Goal: Use online tool/utility: Use online tool/utility

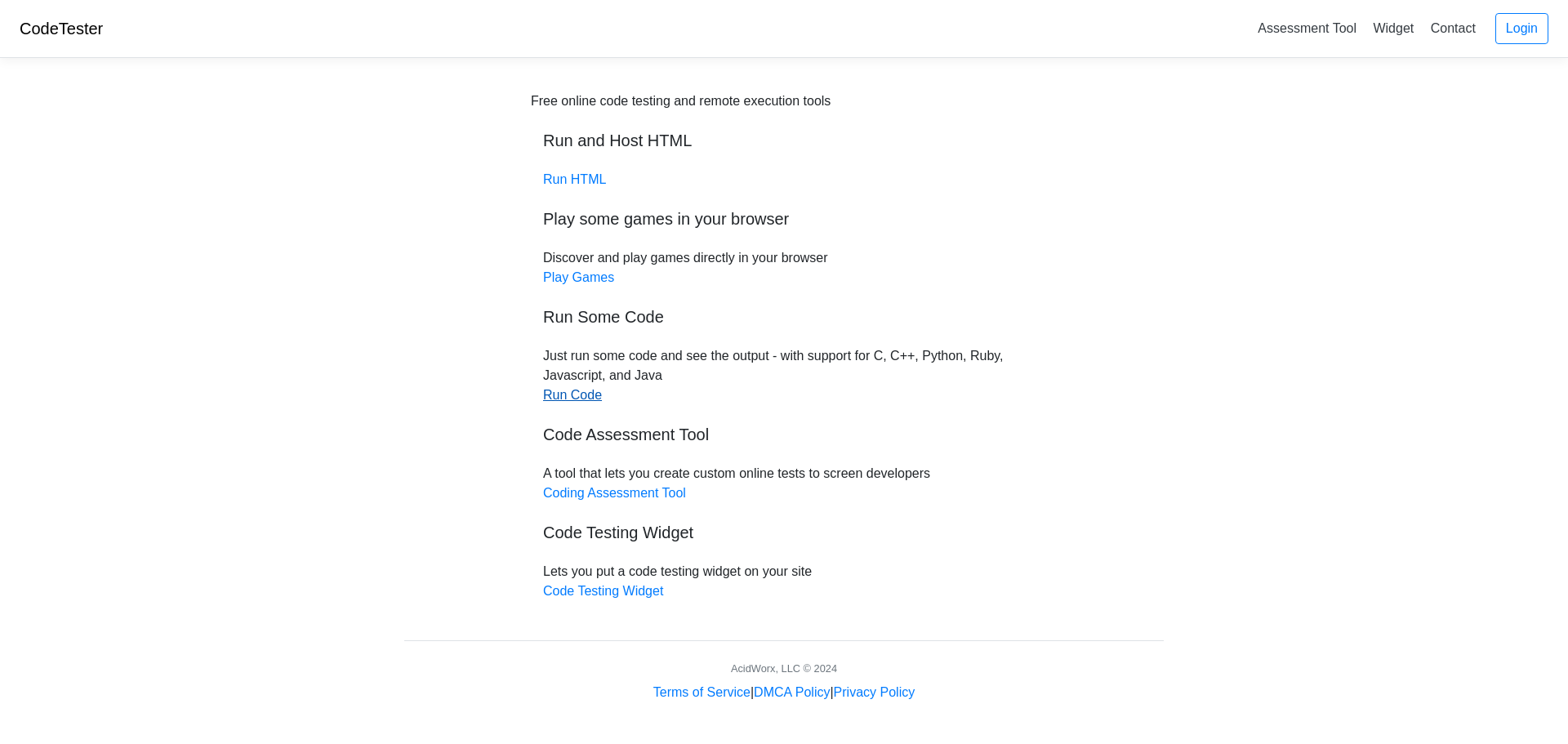
click at [573, 396] on link "Run Code" at bounding box center [572, 394] width 59 height 14
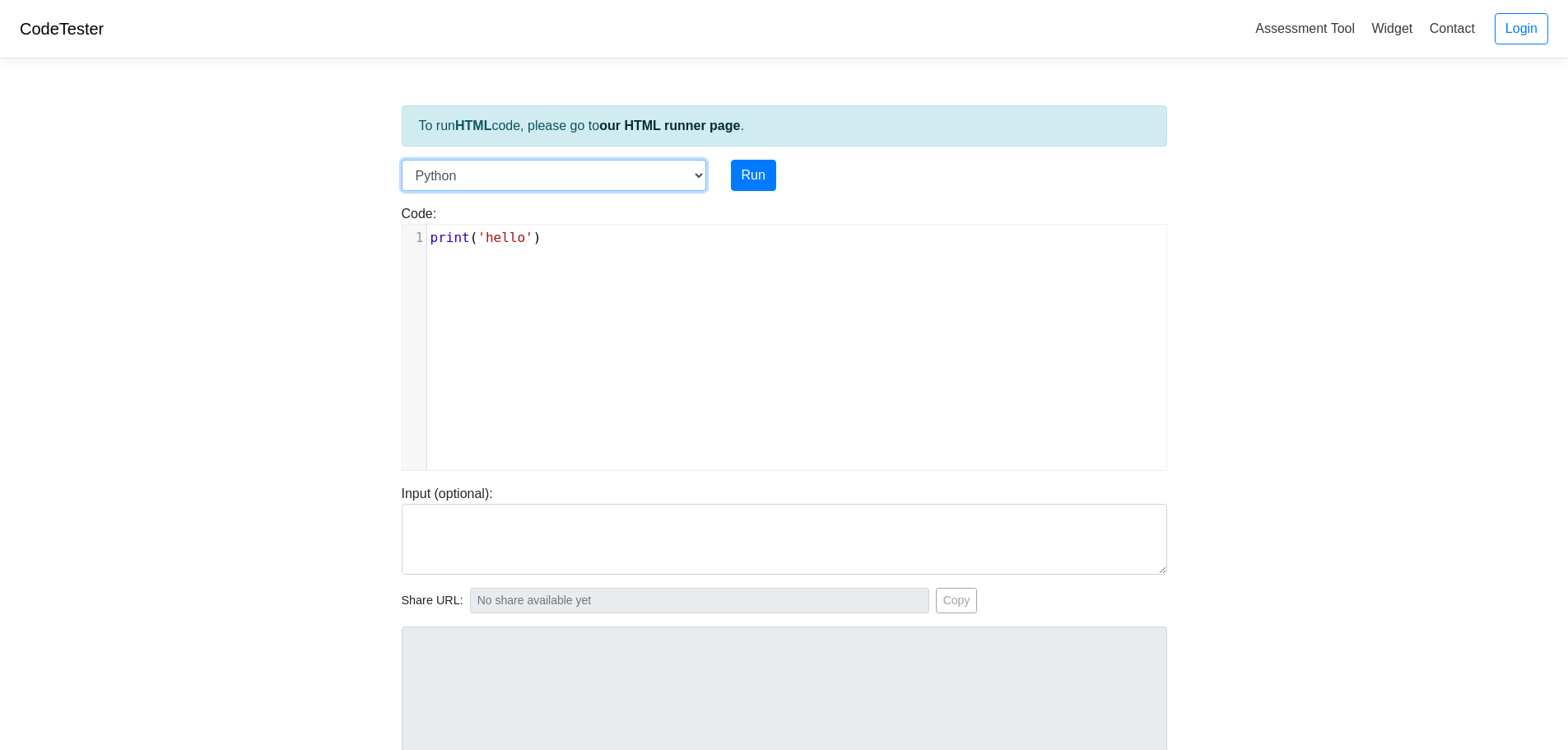
click at [484, 170] on select "C C++ Go Java Javascript Python Ruby" at bounding box center [554, 175] width 304 height 31
select select "c"
click at [402, 159] on select "C C++ Go Java Javascript Python Ruby" at bounding box center [554, 175] width 304 height 31
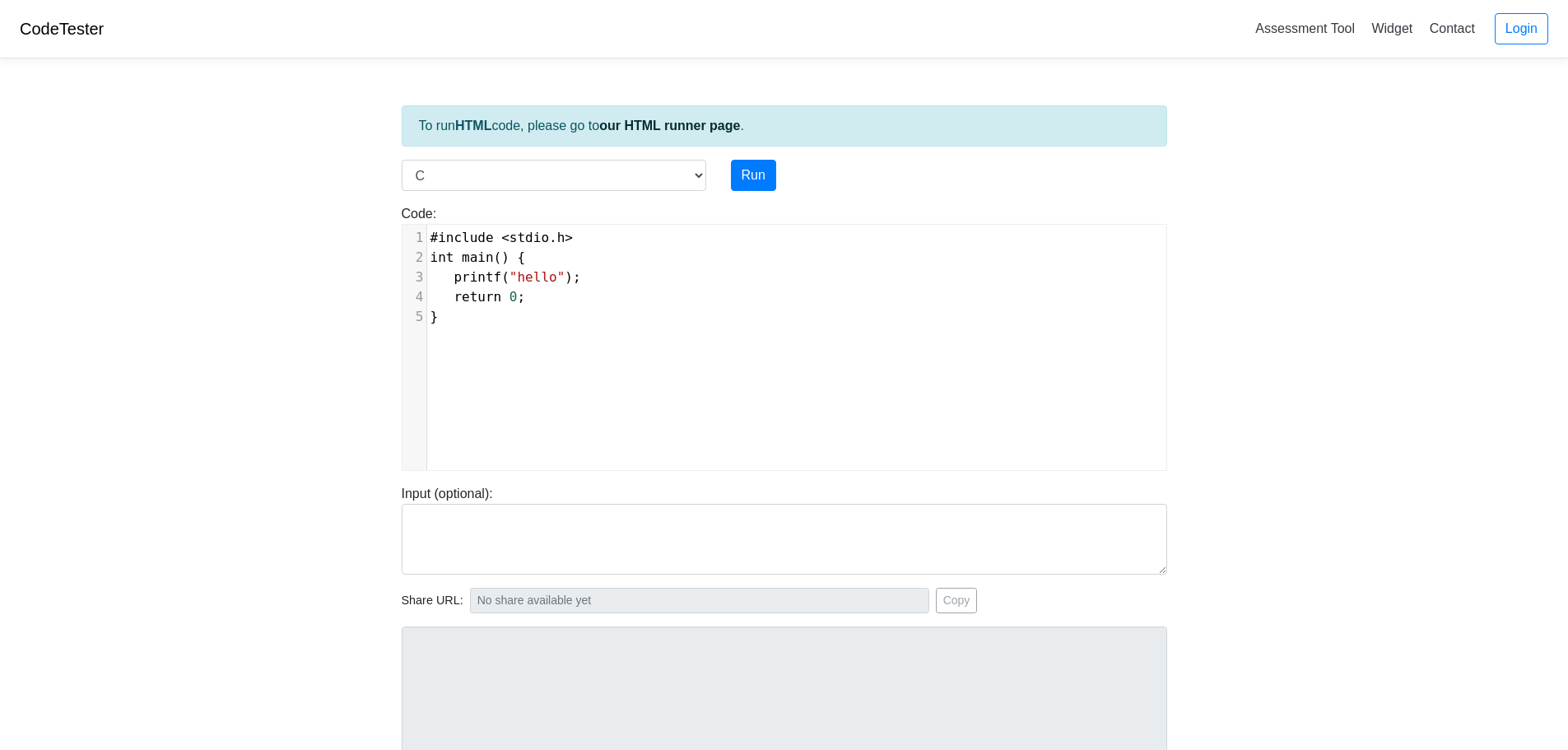
scroll to position [6, 0]
click at [598, 408] on div "xxxxxxxxxx 1 #include < stdio . h > 2 int main () { 3 printf ( "hello" ); 4 ret…" at bounding box center [796, 359] width 788 height 270
type textarea "#include <stdio.h> int main() { printf("hello"); return 0; }"
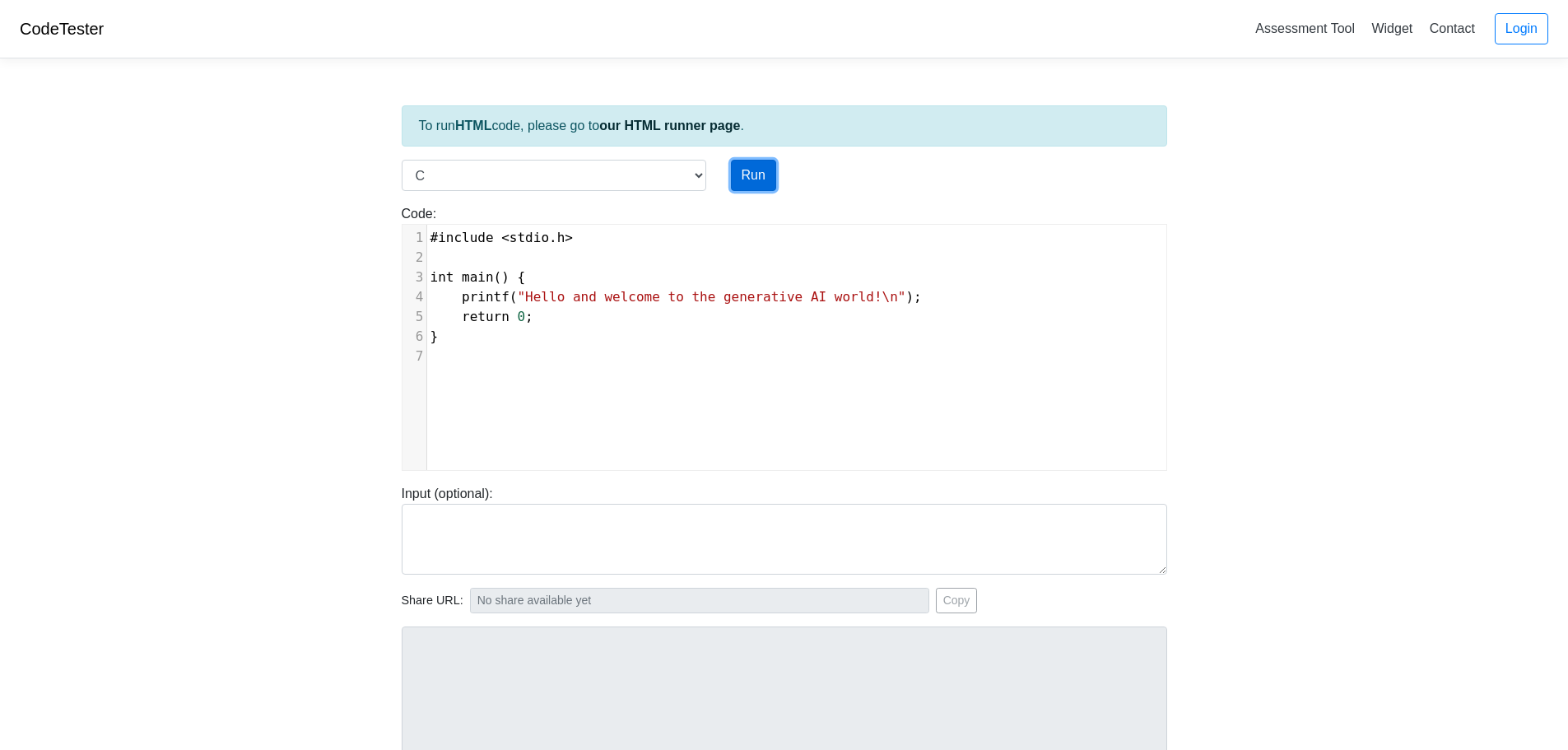
click at [746, 182] on button "Run" at bounding box center [753, 175] width 45 height 31
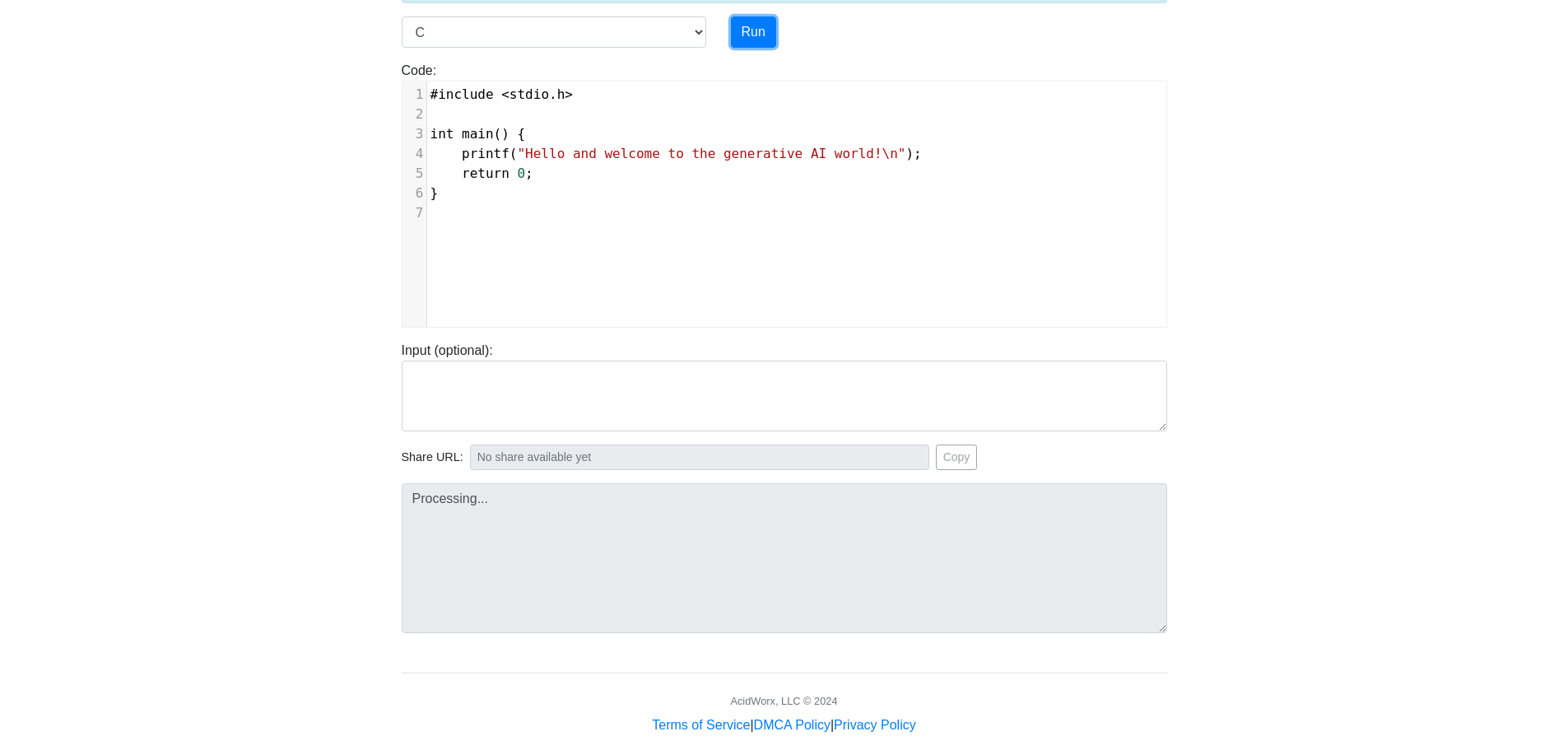
type input "[URL][DOMAIN_NAME]"
type textarea "Stdout: Hello and welcome to the generative AI world!"
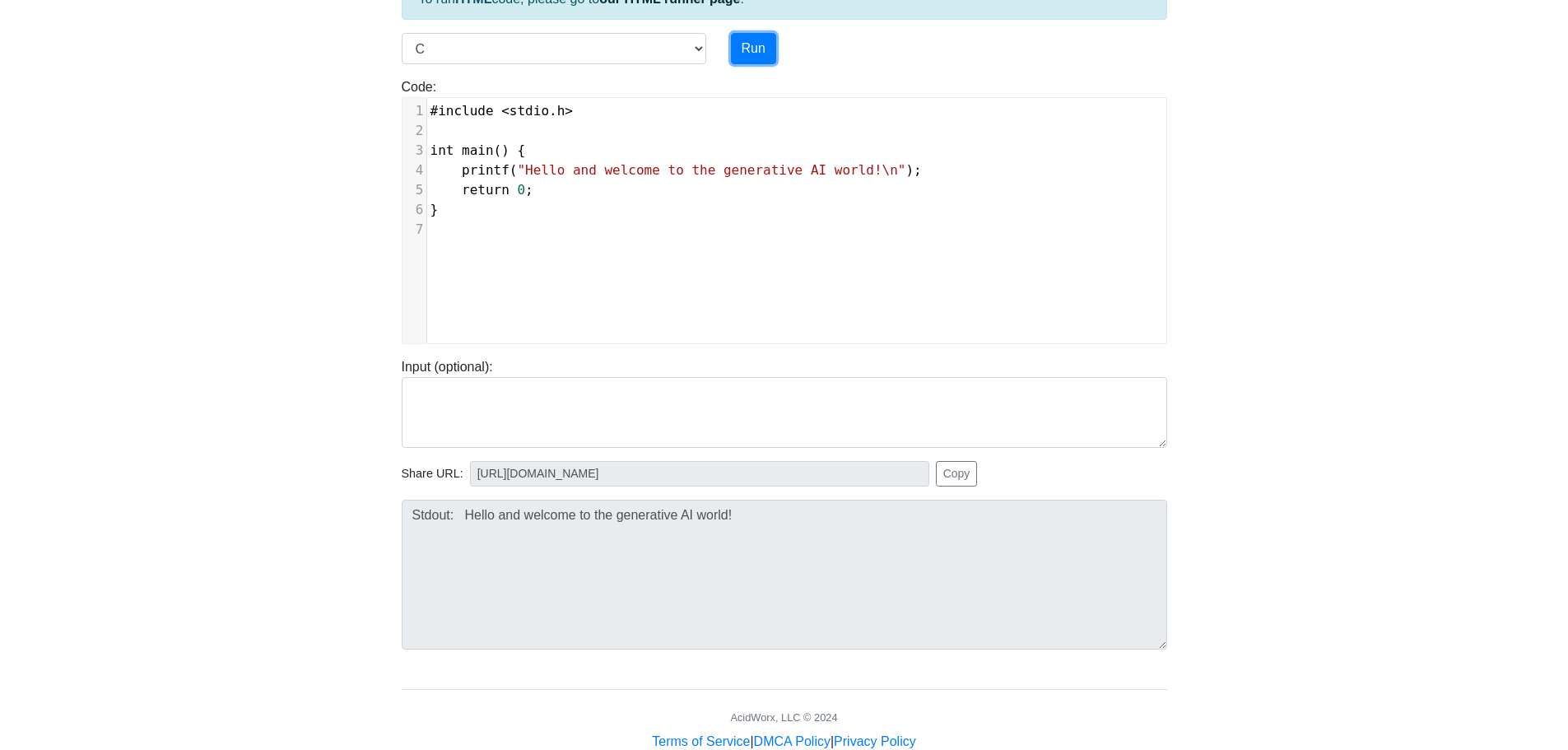
scroll to position [124, 0]
